Goal: Task Accomplishment & Management: Use online tool/utility

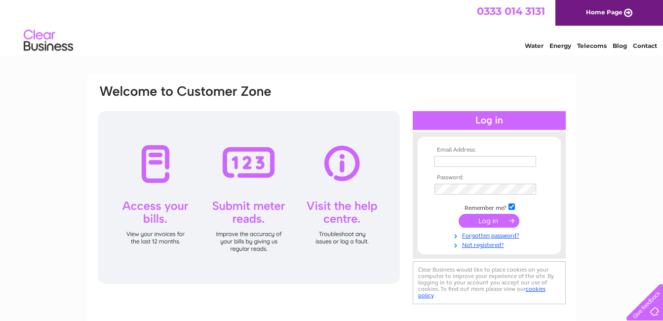
type input "[EMAIL_ADDRESS][DOMAIN_NAME]"
click at [492, 221] on input "submit" at bounding box center [489, 221] width 61 height 14
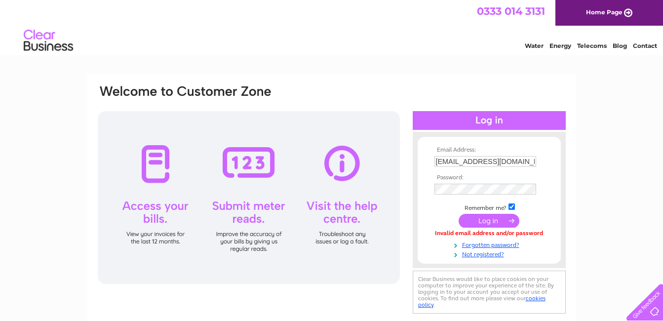
click at [489, 217] on input "submit" at bounding box center [489, 221] width 61 height 14
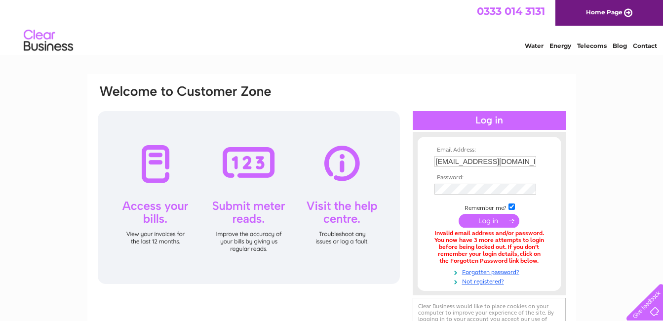
click at [252, 168] on div at bounding box center [249, 197] width 302 height 173
click at [255, 209] on div at bounding box center [249, 197] width 302 height 173
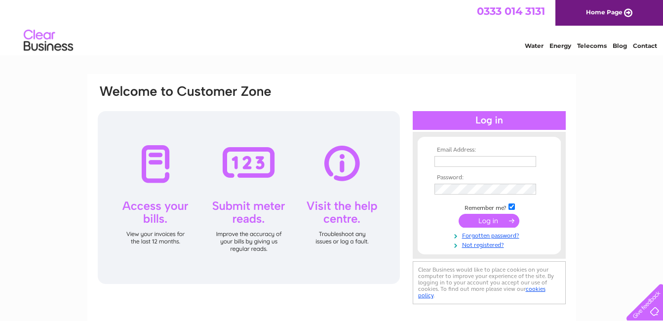
type input "[EMAIL_ADDRESS][DOMAIN_NAME]"
click at [494, 222] on input "submit" at bounding box center [489, 221] width 61 height 14
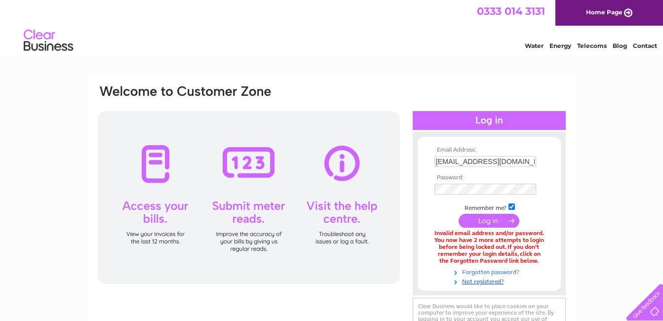
click at [509, 273] on link "Forgotten password?" at bounding box center [491, 271] width 112 height 9
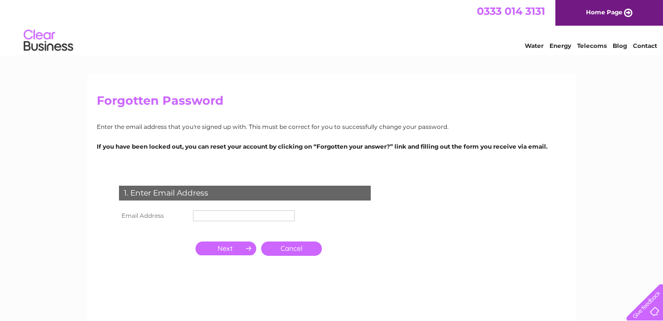
click at [230, 219] on input "text" at bounding box center [244, 215] width 102 height 11
type input "[EMAIL_ADDRESS][DOMAIN_NAME]"
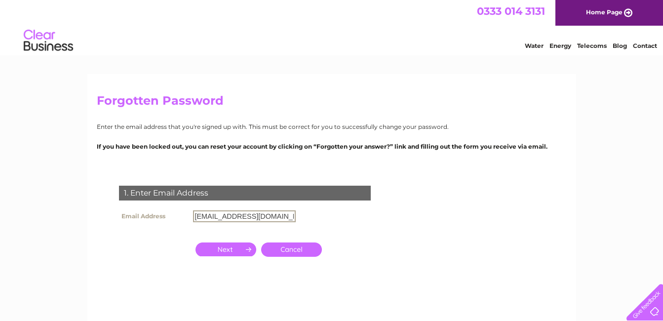
click at [244, 246] on input "button" at bounding box center [226, 249] width 61 height 14
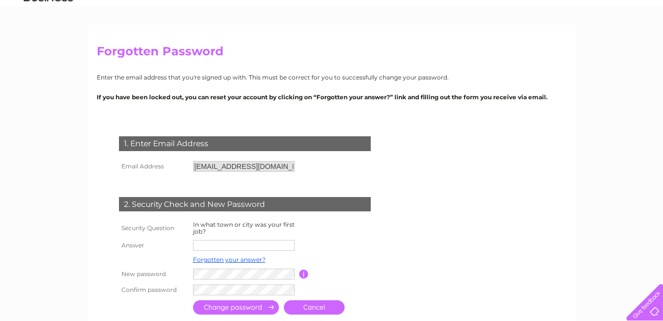
scroll to position [99, 0]
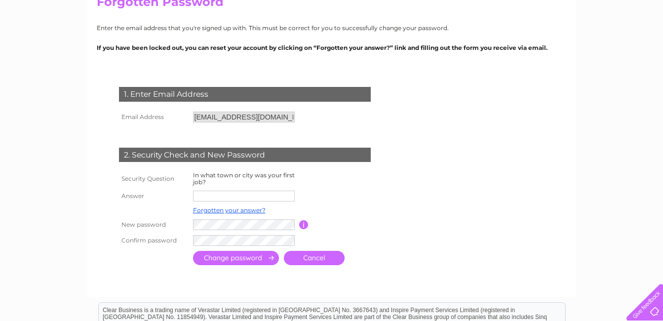
click at [235, 198] on input "text" at bounding box center [244, 196] width 102 height 11
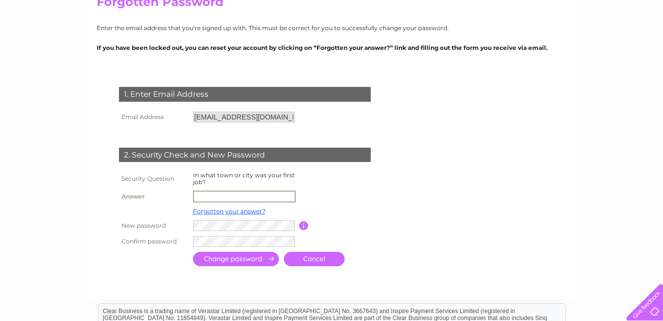
type input "ALEXANDRIA"
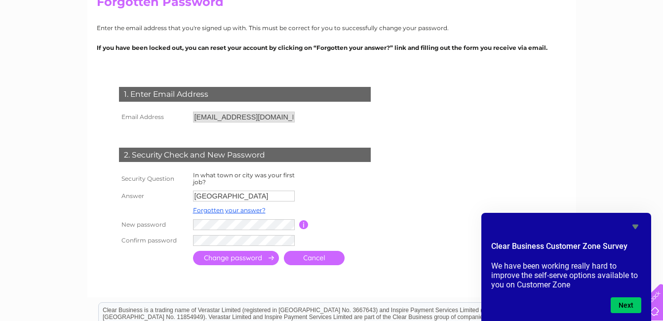
click at [201, 259] on input "submit" at bounding box center [236, 258] width 86 height 14
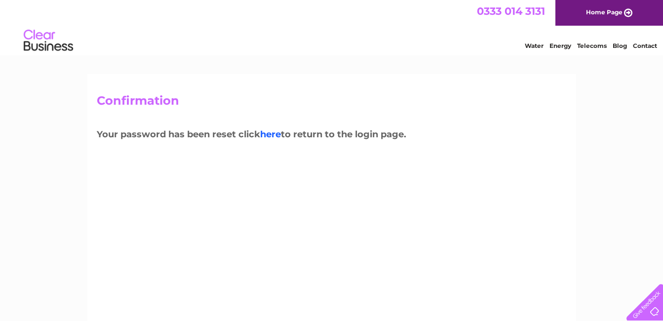
click at [577, 49] on link "here" at bounding box center [592, 45] width 30 height 10
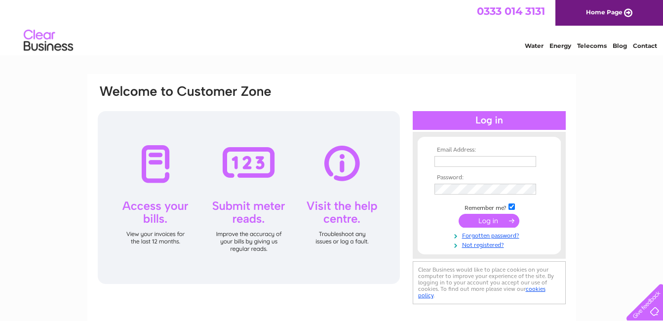
type input "eastendcoachworks@gmail.com"
click at [486, 219] on input "submit" at bounding box center [489, 221] width 61 height 14
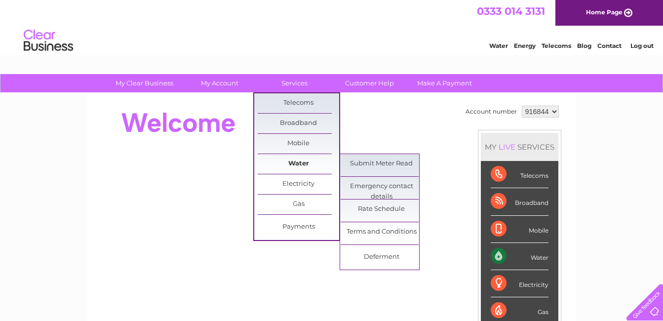
click at [302, 165] on link "Water" at bounding box center [298, 164] width 81 height 20
click at [362, 161] on link "Submit Meter Read" at bounding box center [381, 164] width 81 height 20
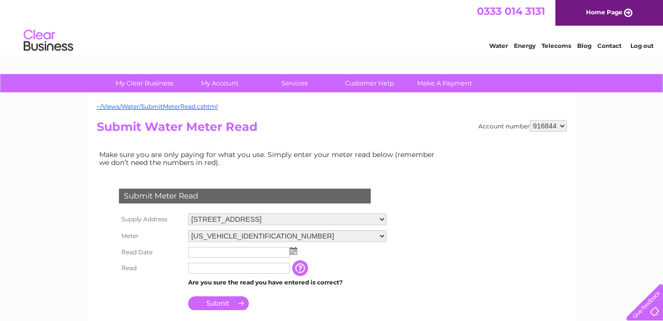
click at [219, 252] on input "text" at bounding box center [239, 252] width 102 height 11
click at [293, 253] on img at bounding box center [293, 251] width 7 height 8
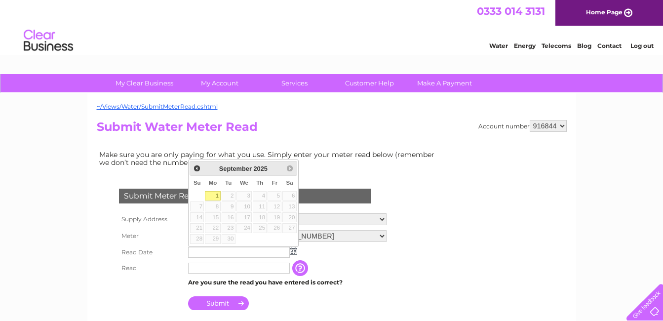
click at [218, 194] on link "1" at bounding box center [212, 196] width 15 height 10
type input "2025/09/01"
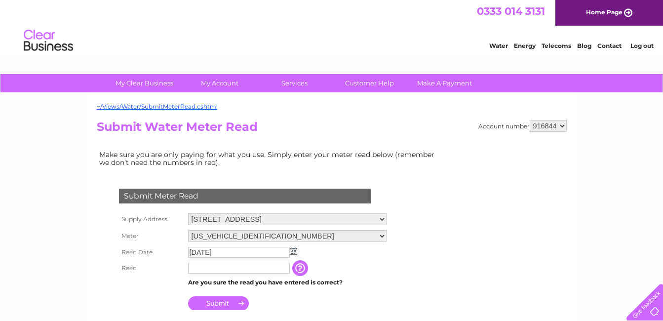
click at [211, 272] on input "text" at bounding box center [239, 268] width 102 height 11
type input "04466"
click at [228, 305] on input "Submit" at bounding box center [218, 304] width 61 height 14
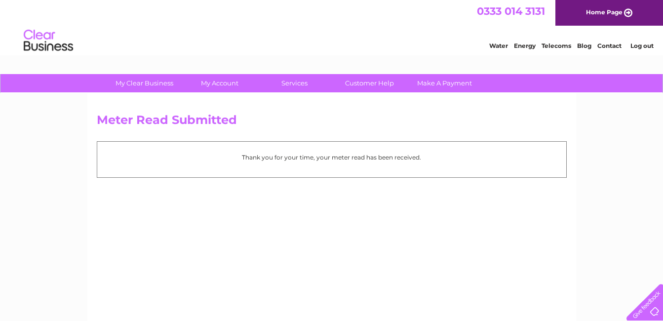
click at [643, 45] on link "Log out" at bounding box center [642, 45] width 23 height 7
